Goal: Task Accomplishment & Management: Manage account settings

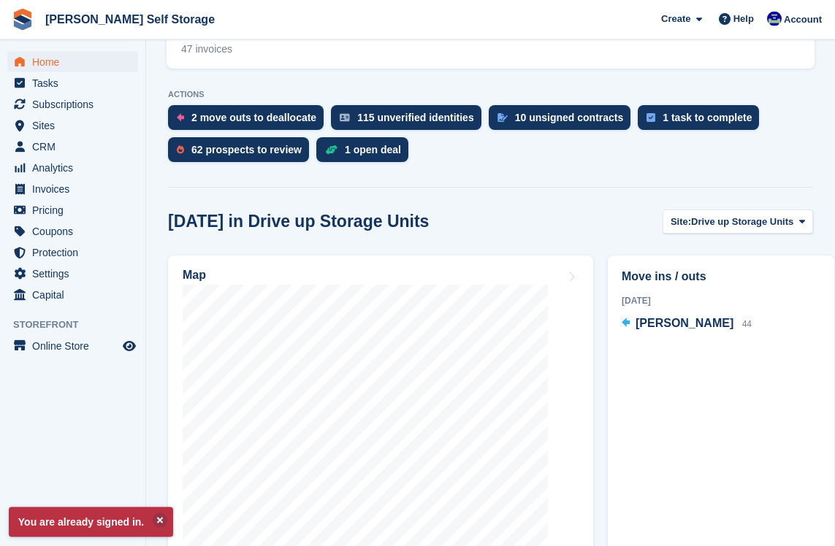
scroll to position [386, 0]
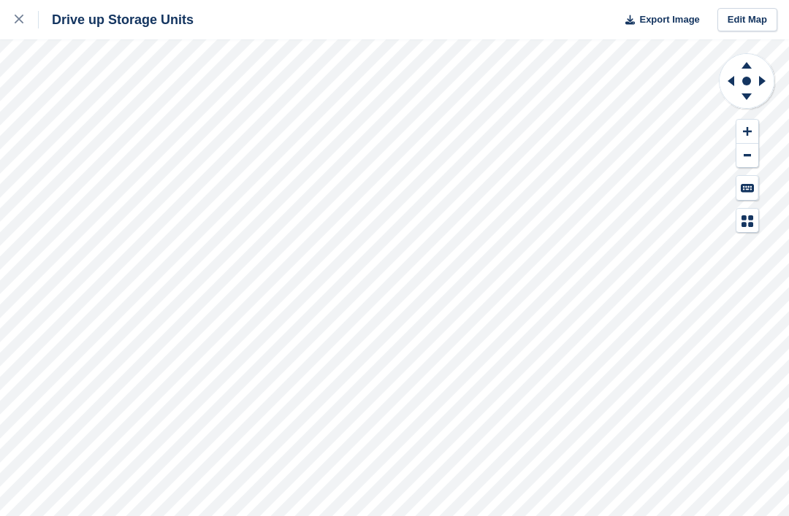
click at [30, 17] on div at bounding box center [27, 20] width 24 height 18
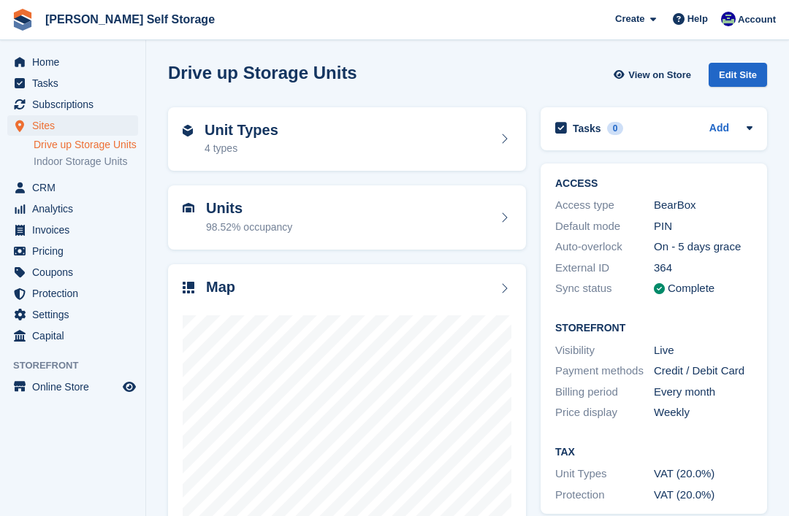
click at [43, 240] on span "Invoices" at bounding box center [76, 230] width 88 height 20
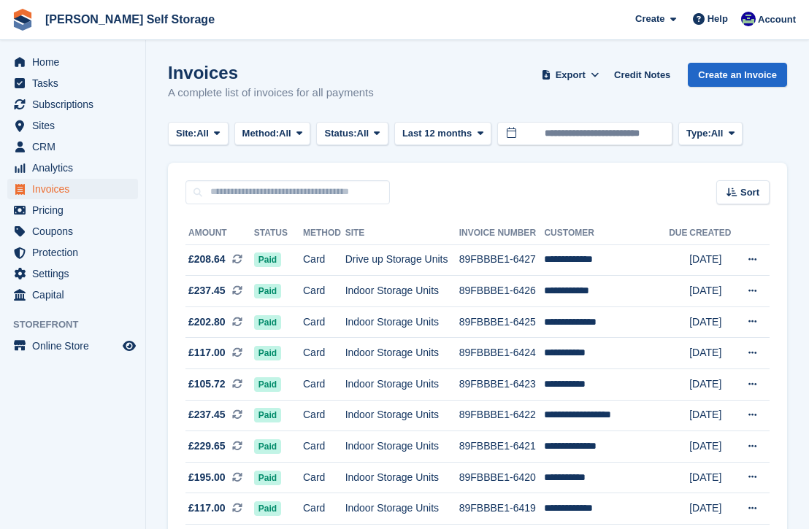
click at [356, 137] on span "Status:" at bounding box center [340, 133] width 32 height 15
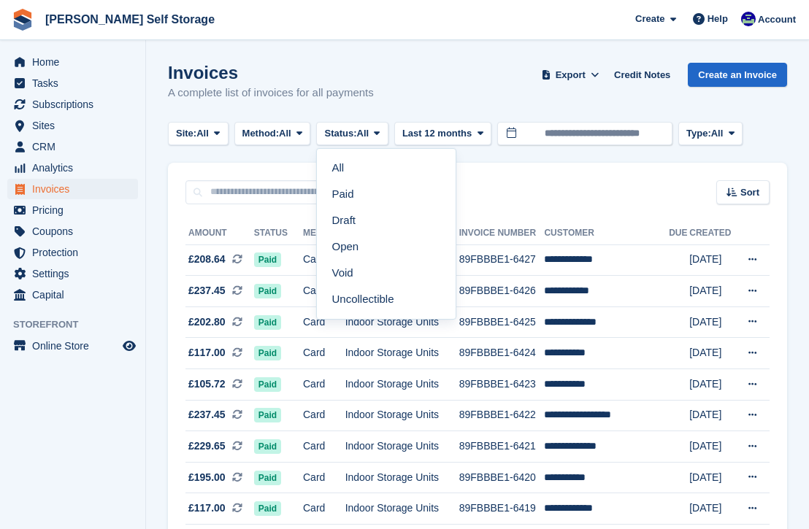
click at [360, 249] on link "Open" at bounding box center [386, 247] width 127 height 26
